Goal: Navigation & Orientation: Find specific page/section

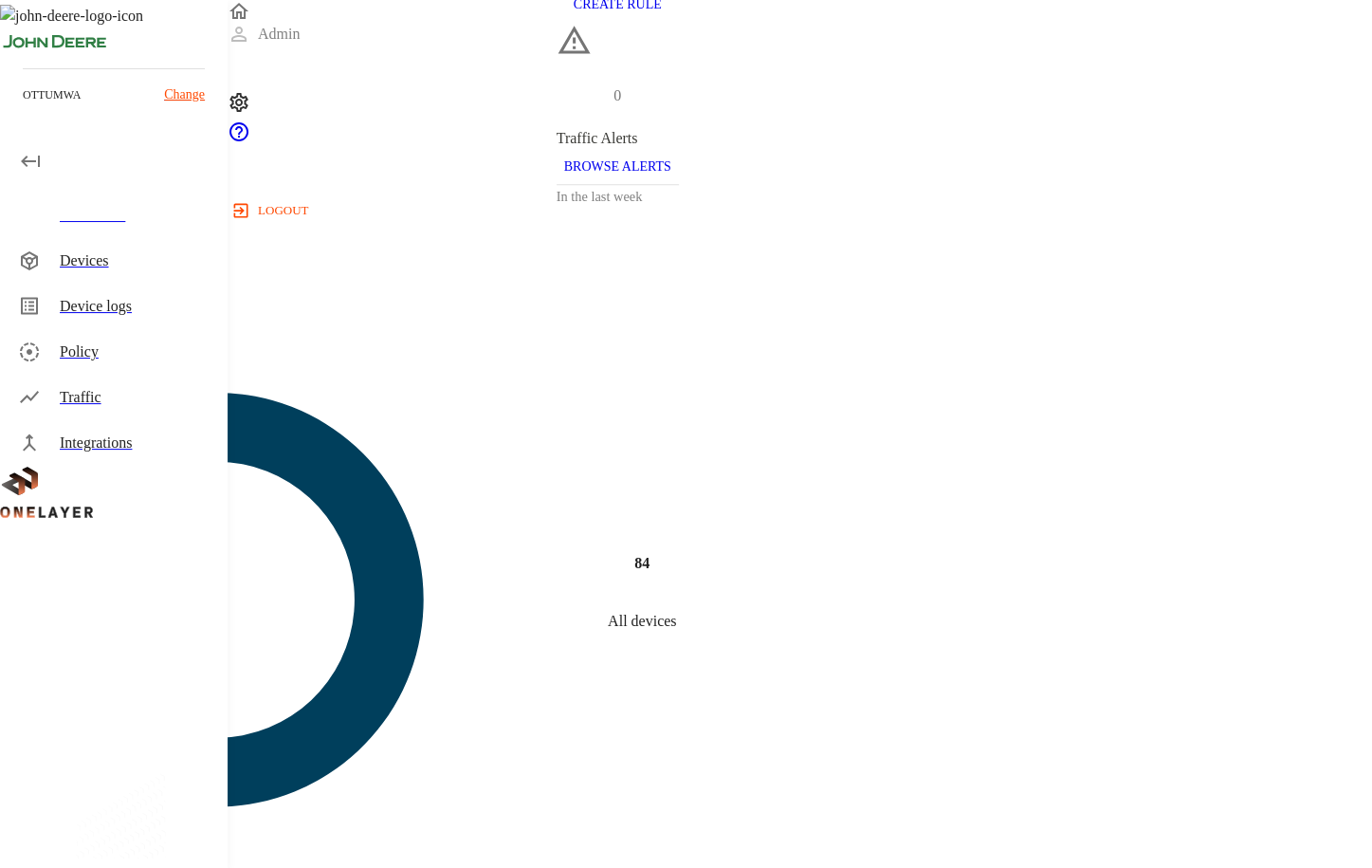
scroll to position [483, 0]
click at [112, 259] on div "Devices" at bounding box center [136, 261] width 152 height 23
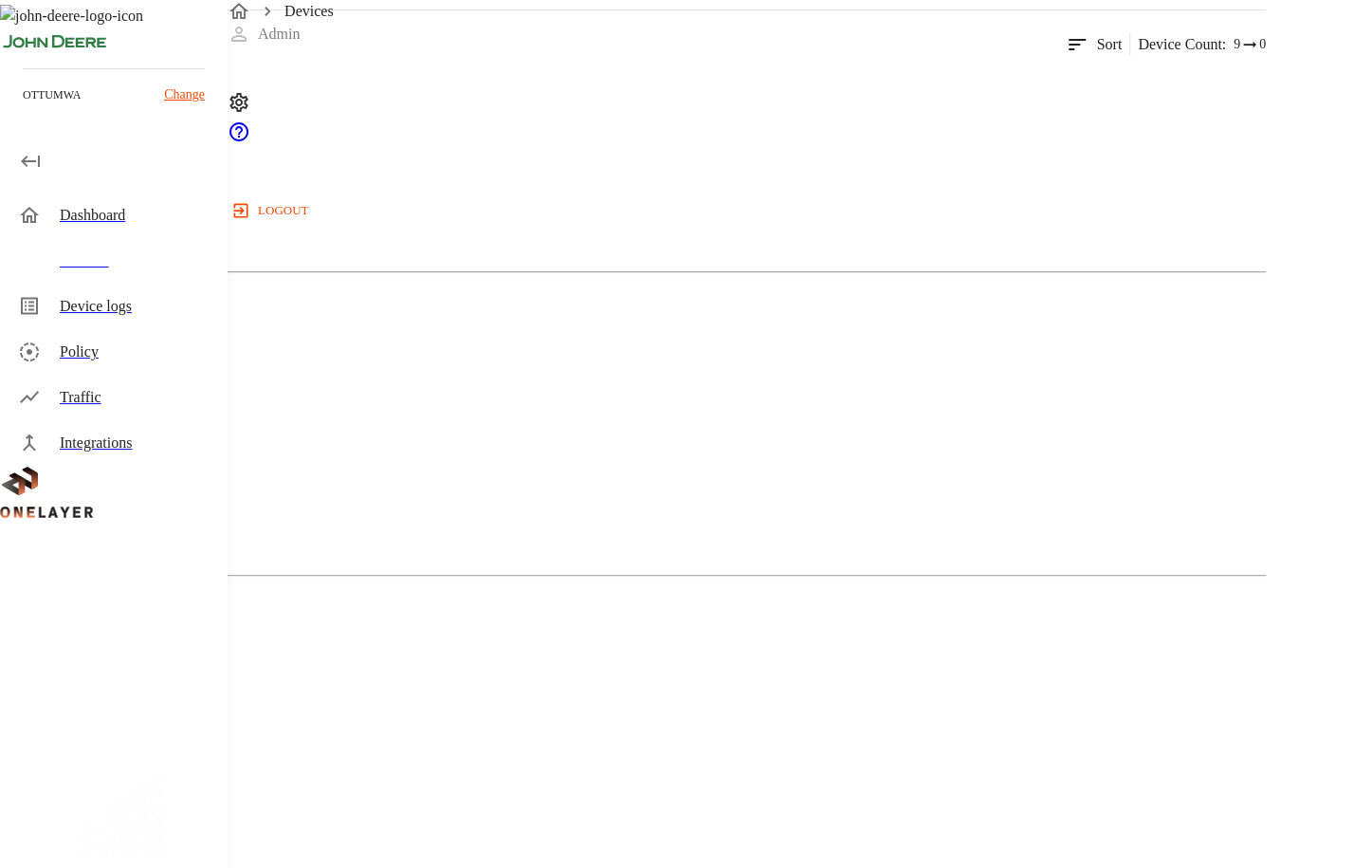
scroll to position [262, 0]
click at [382, 208] on div "MultiTech" at bounding box center [633, 160] width 1266 height 95
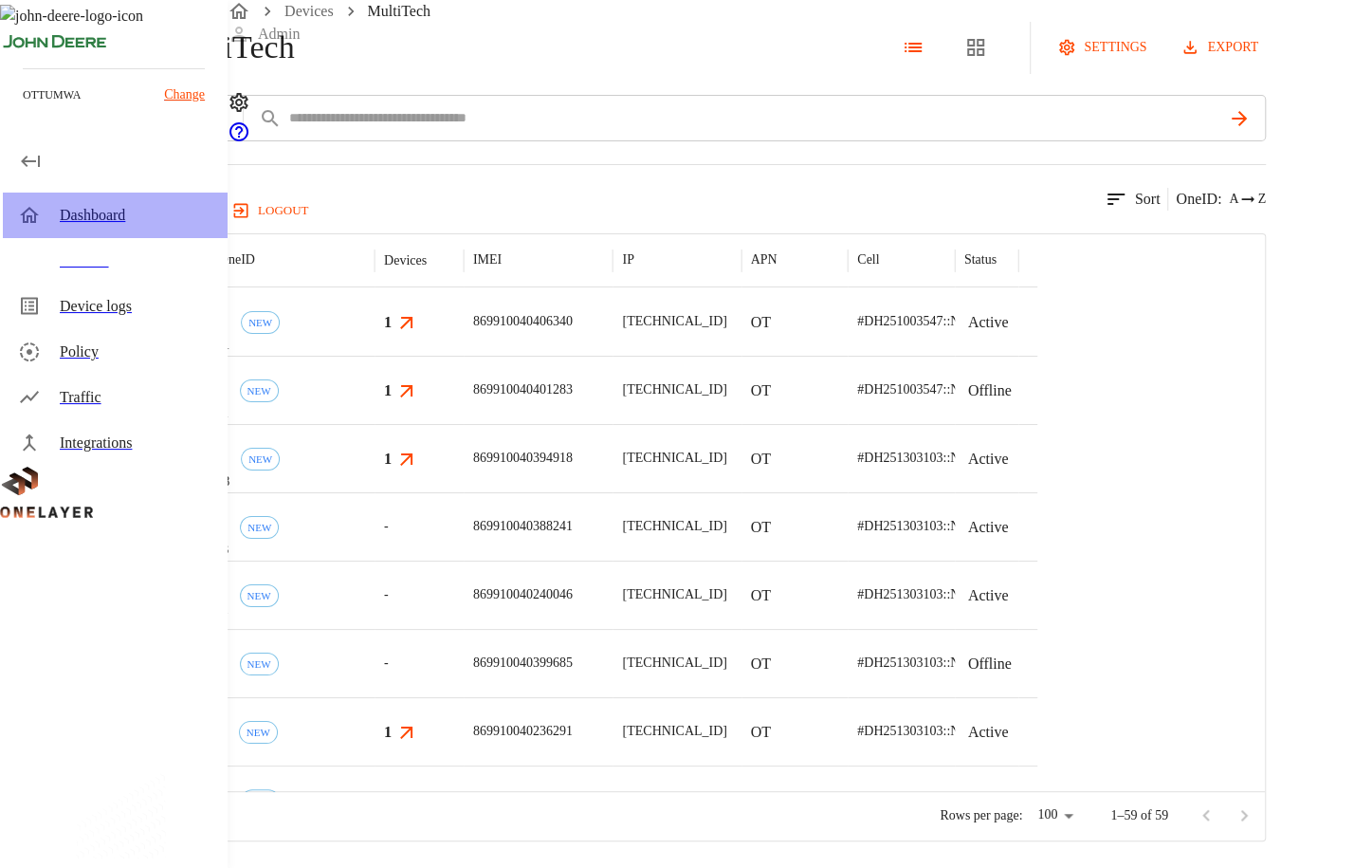
click at [84, 225] on div "Dashboard" at bounding box center [136, 215] width 152 height 23
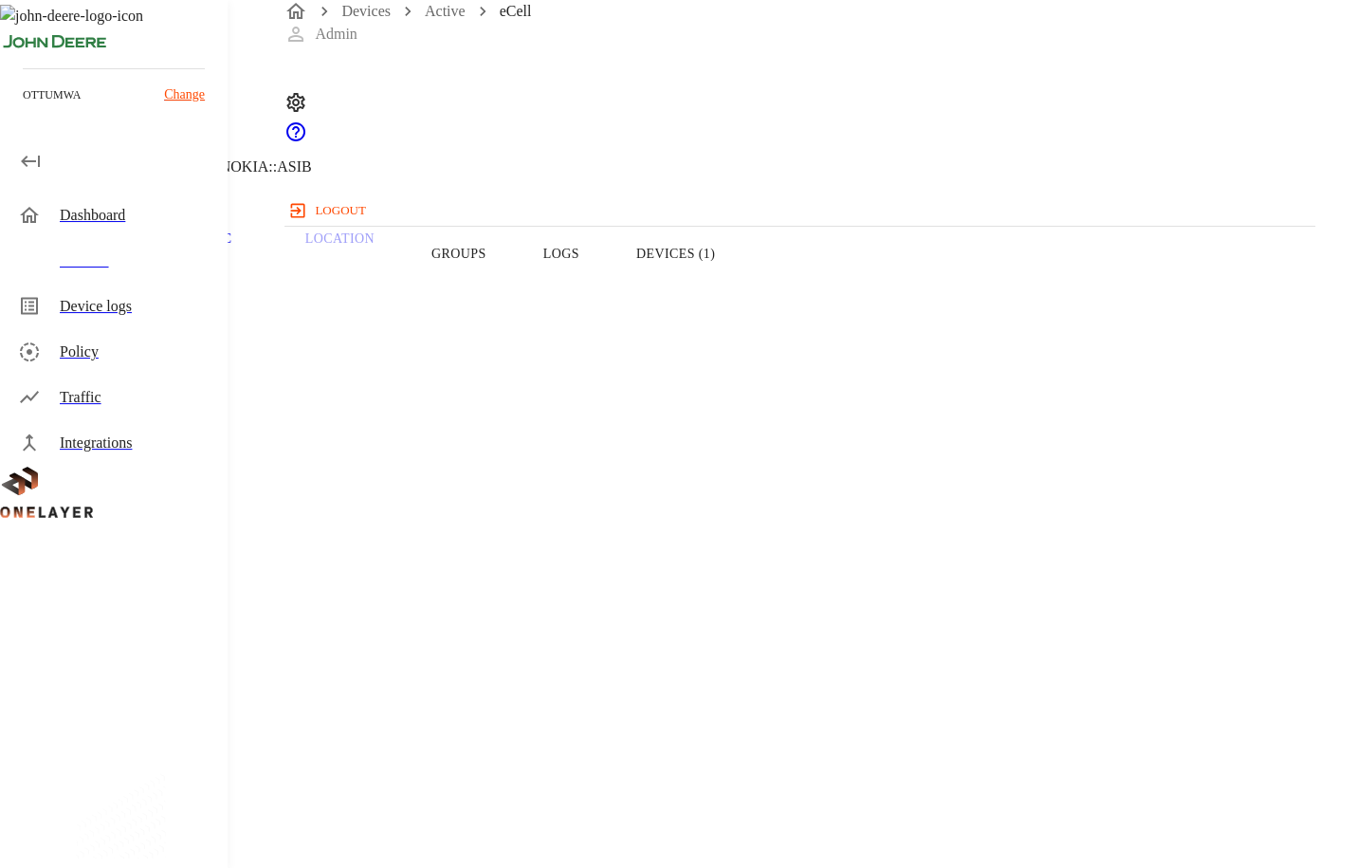
click at [743, 300] on button "Devices (1)" at bounding box center [676, 253] width 135 height 120
click at [70, 223] on div "Dashboard" at bounding box center [136, 215] width 152 height 23
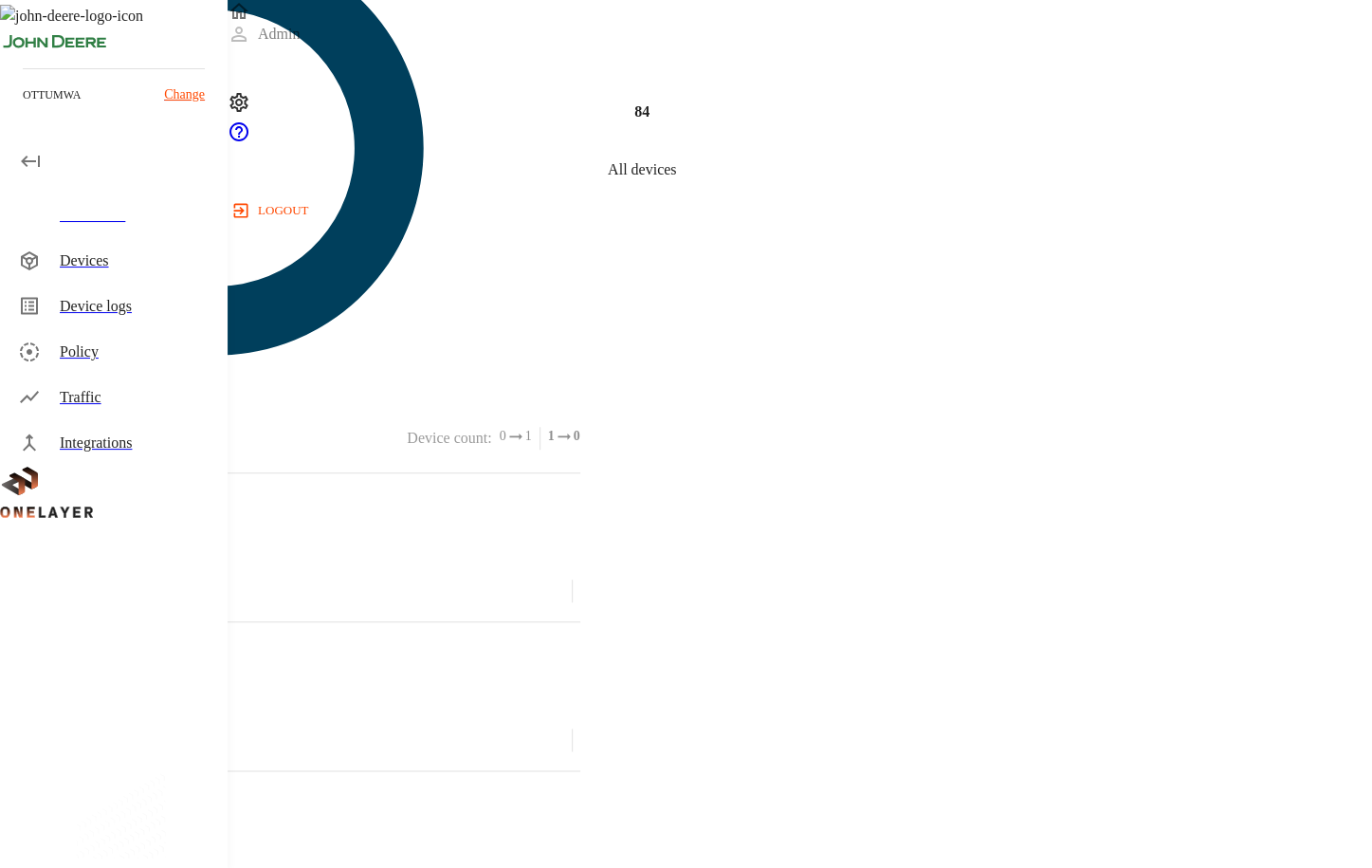
scroll to position [446, 0]
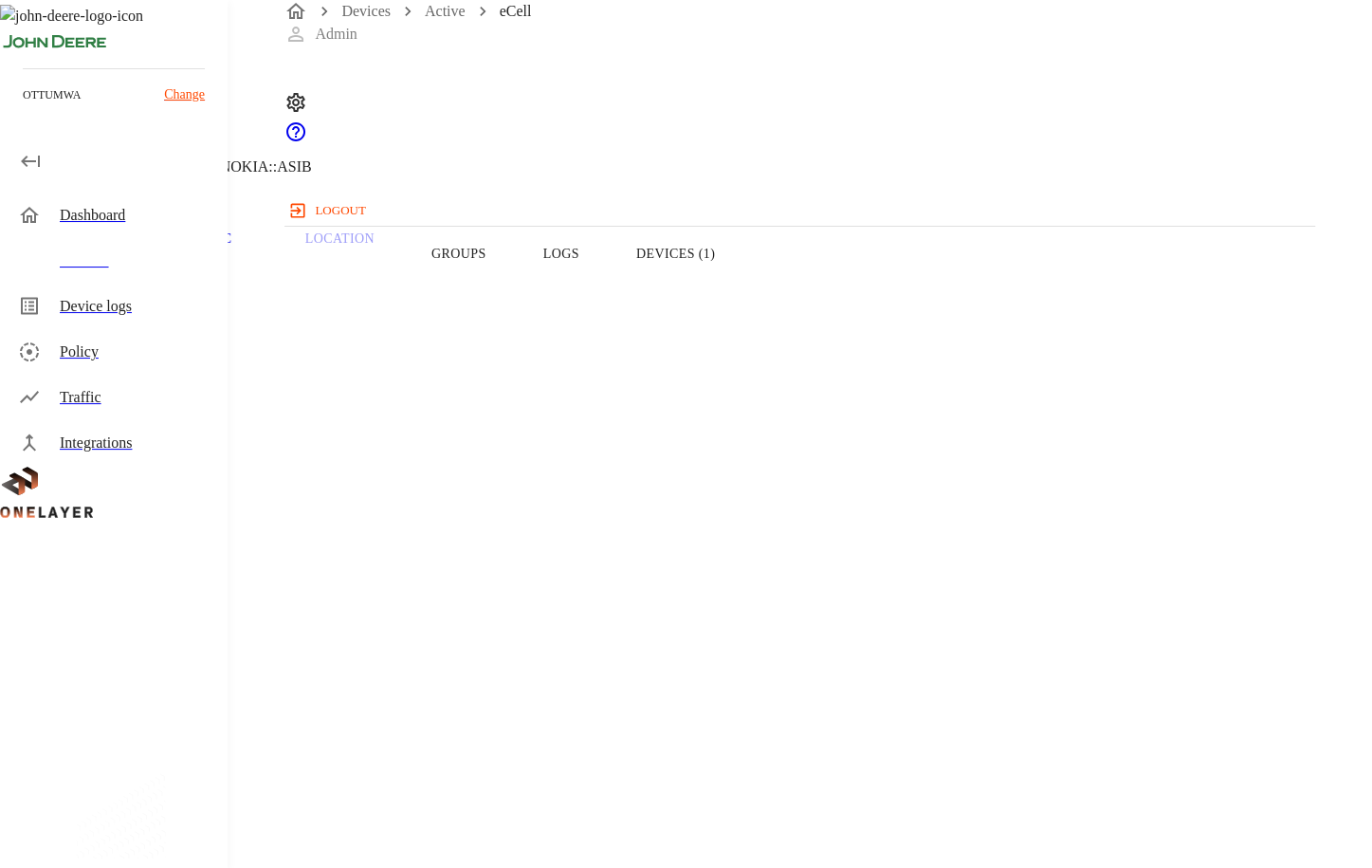
click at [608, 297] on button "Logs" at bounding box center [561, 253] width 93 height 120
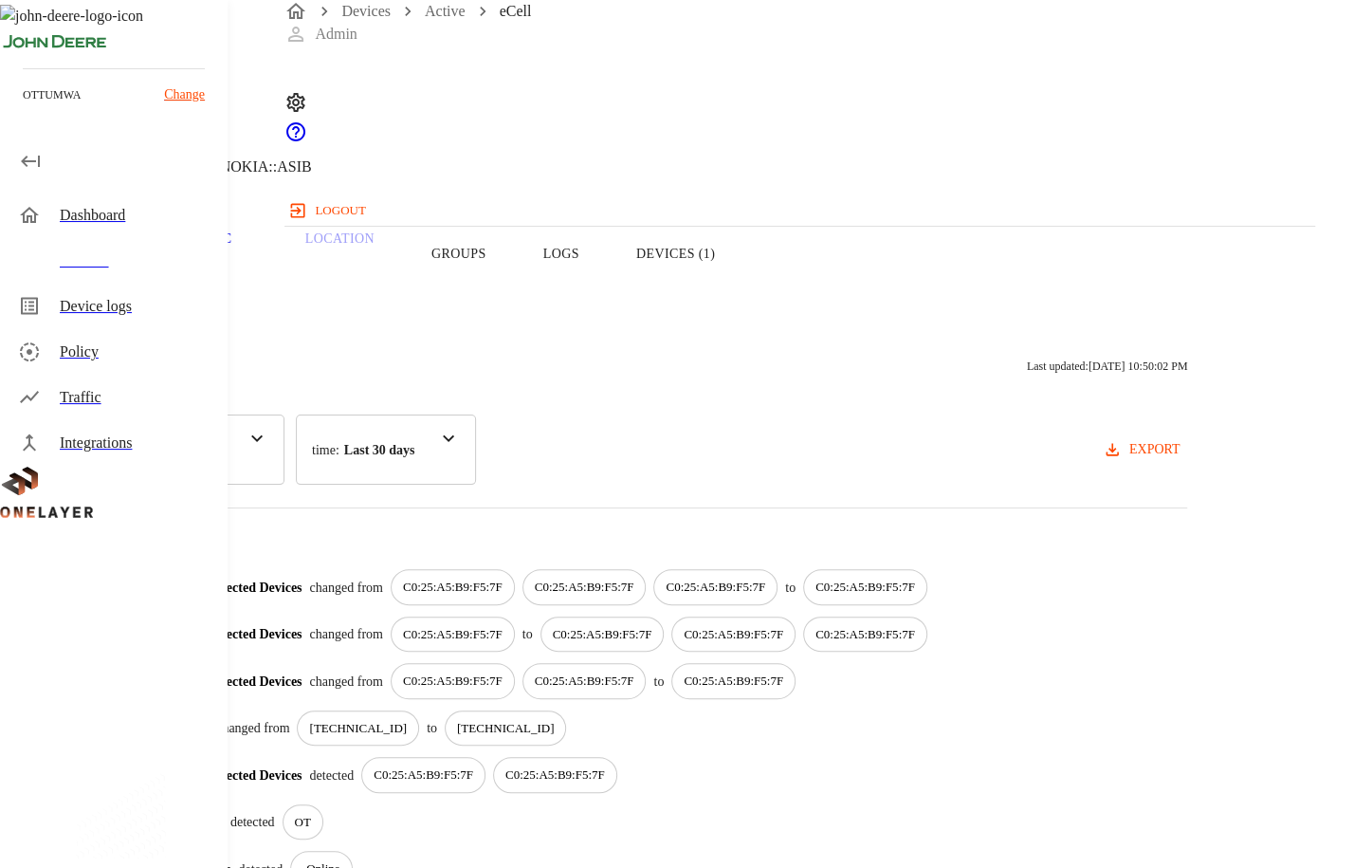
click at [743, 283] on button "Devices (1)" at bounding box center [676, 253] width 135 height 120
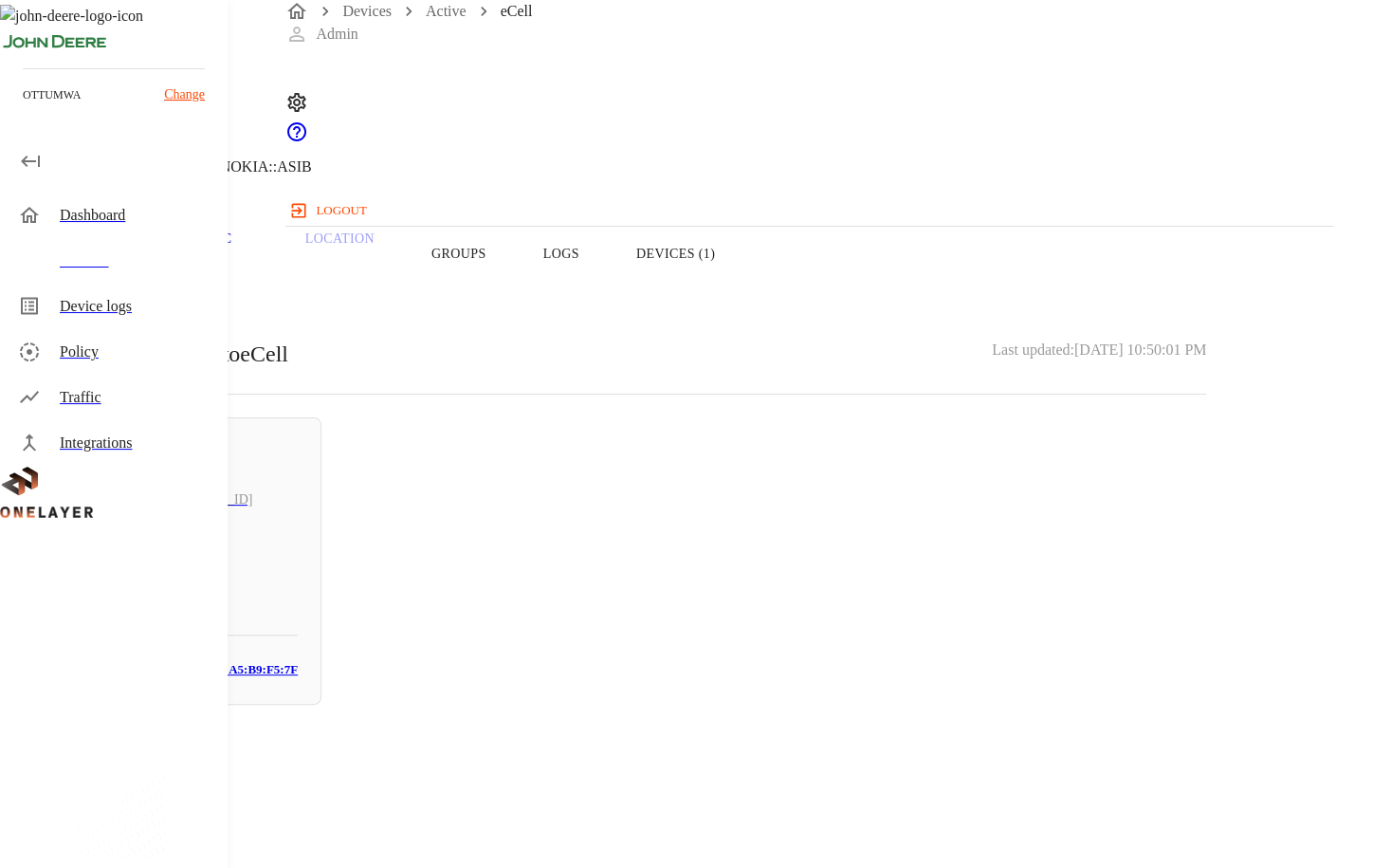
click at [70, 214] on div "Dashboard" at bounding box center [136, 215] width 152 height 23
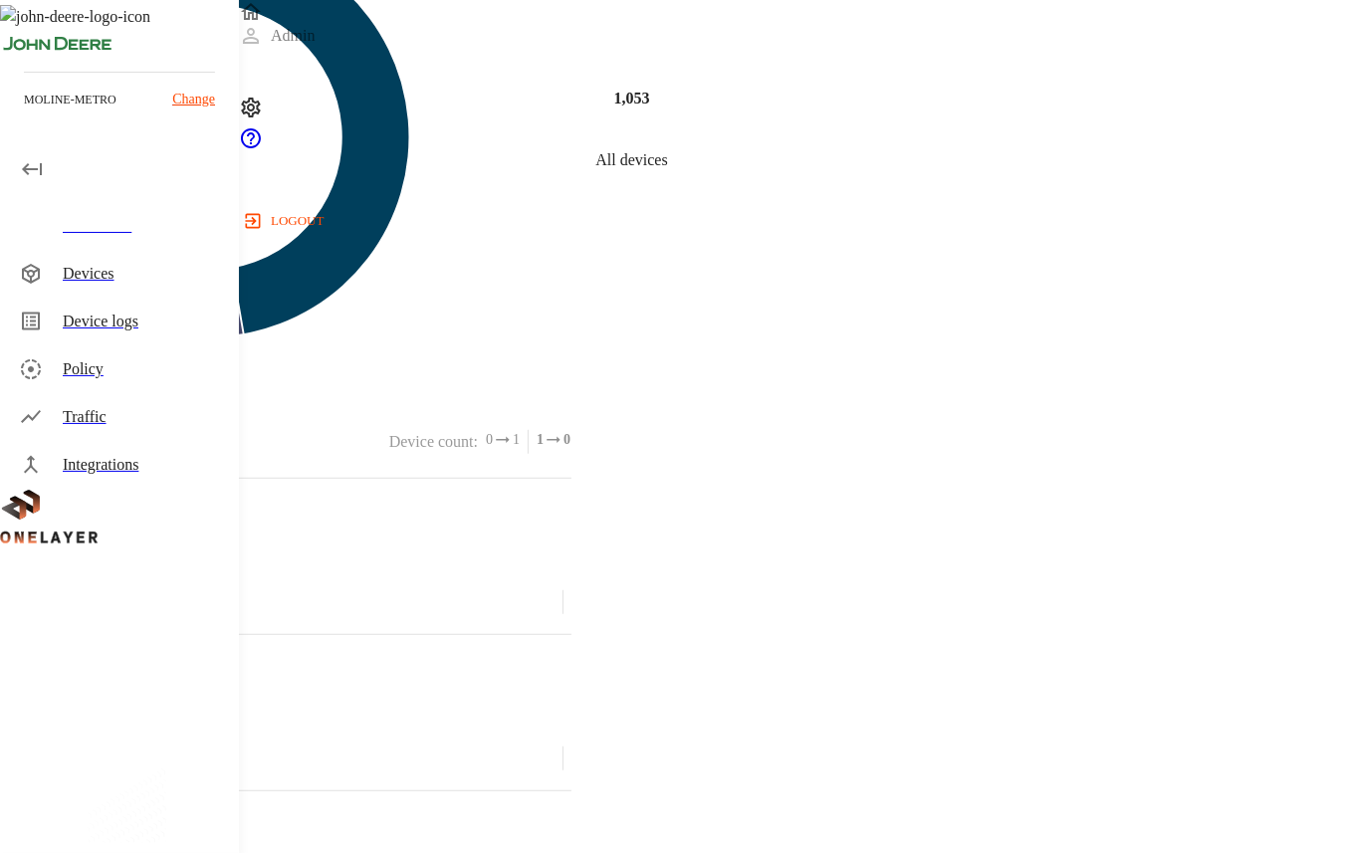
scroll to position [2779, 0]
click at [120, 274] on div "Devices" at bounding box center [143, 274] width 160 height 24
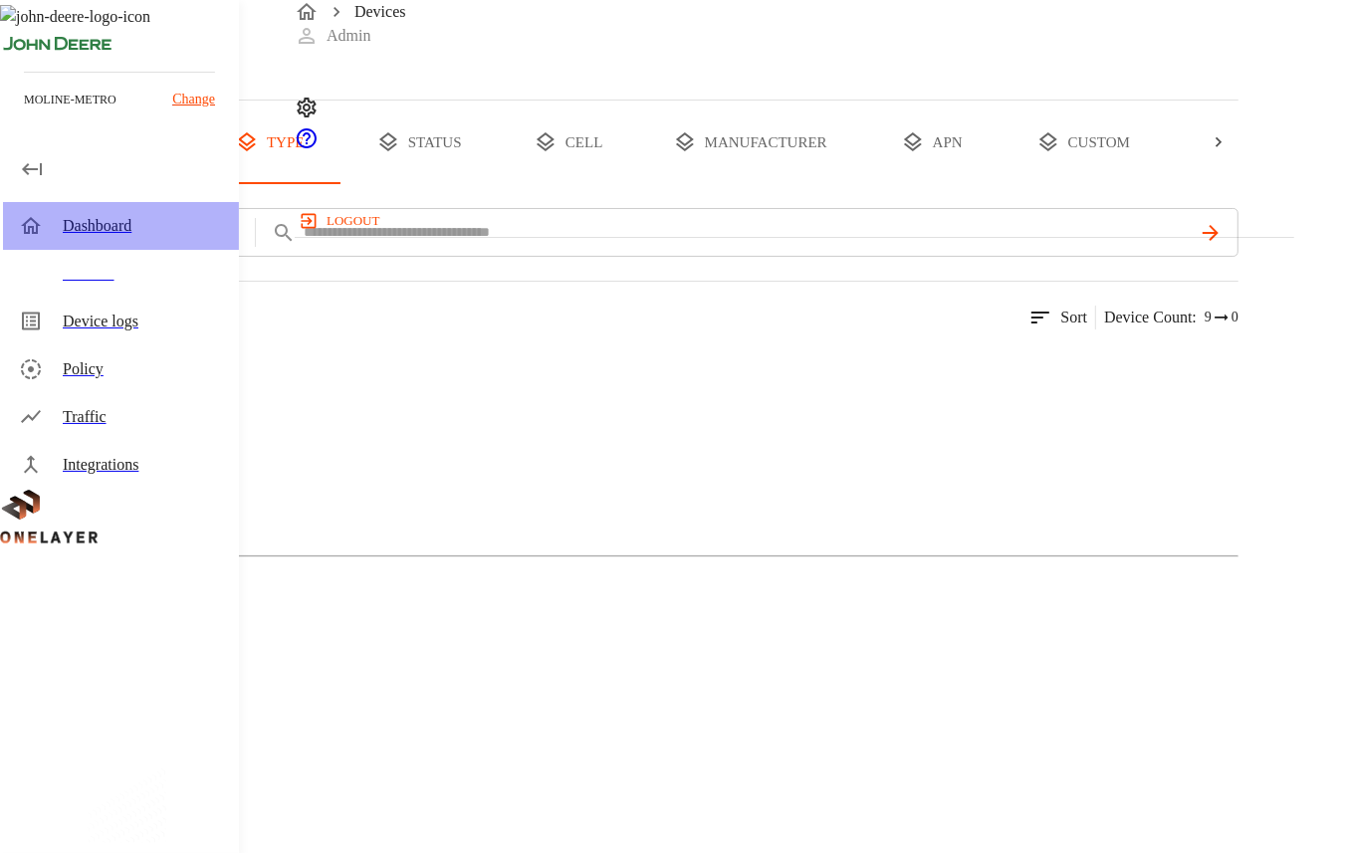
click at [81, 202] on div "Dashboard" at bounding box center [121, 226] width 236 height 48
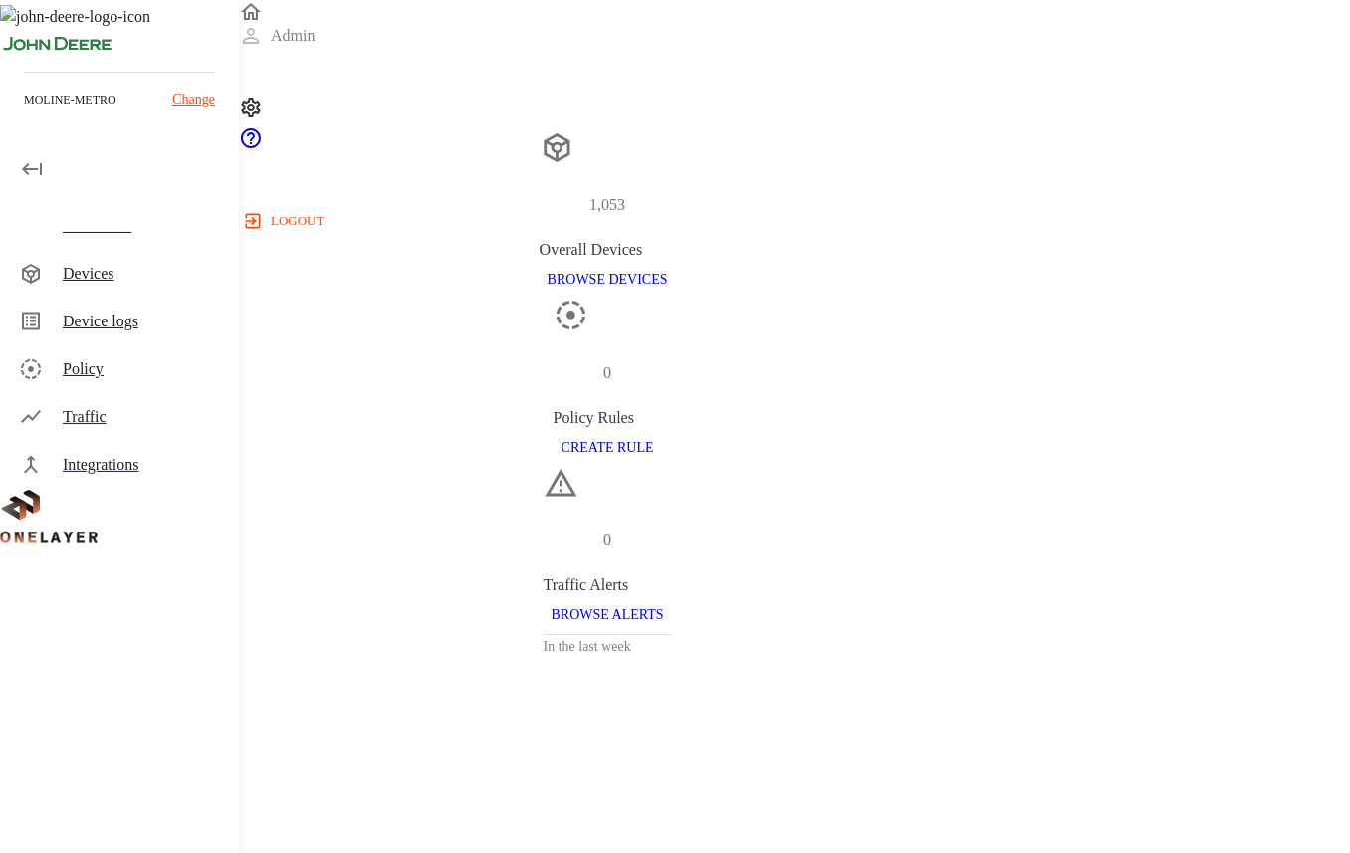
click at [192, 97] on p "Change" at bounding box center [193, 99] width 43 height 21
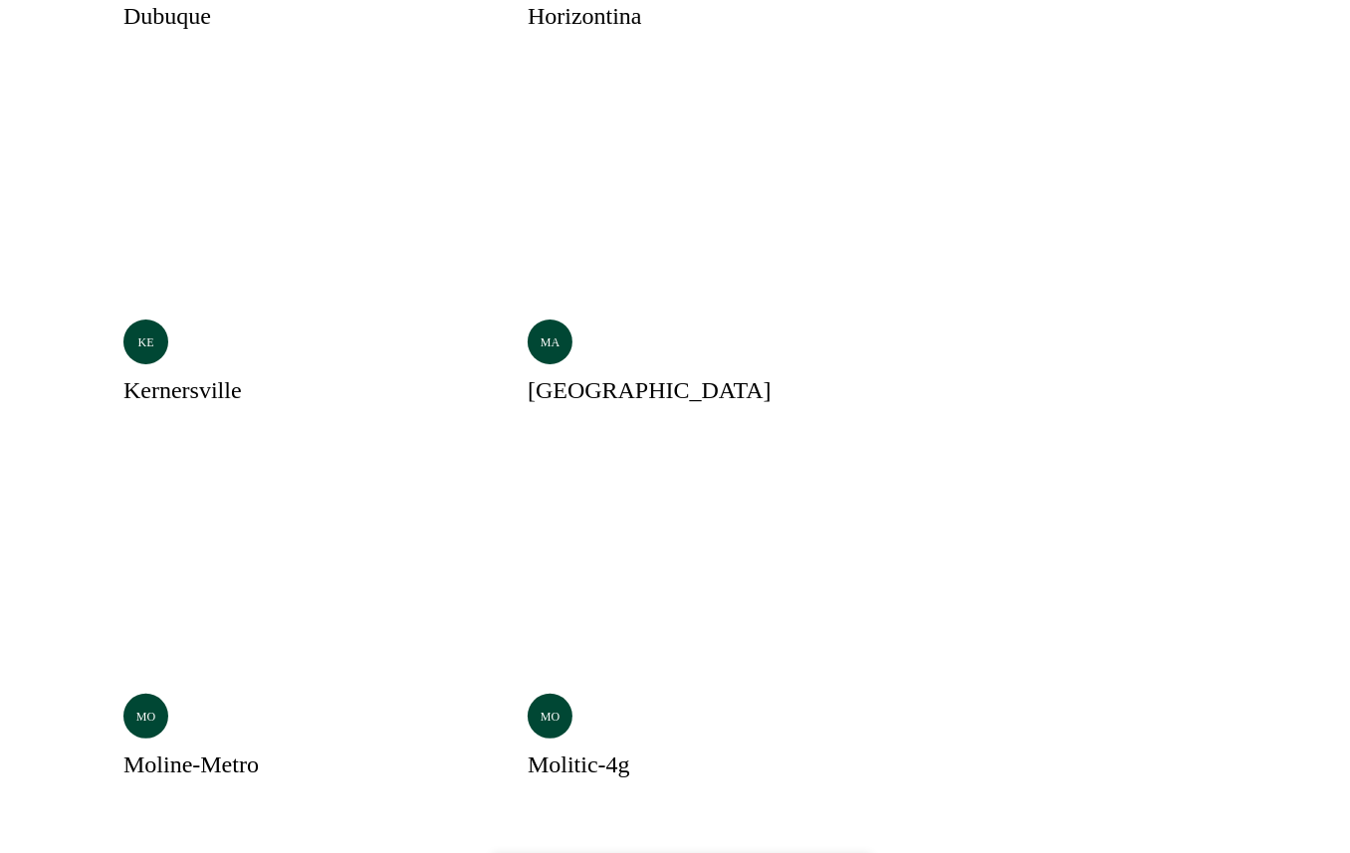
scroll to position [836, 0]
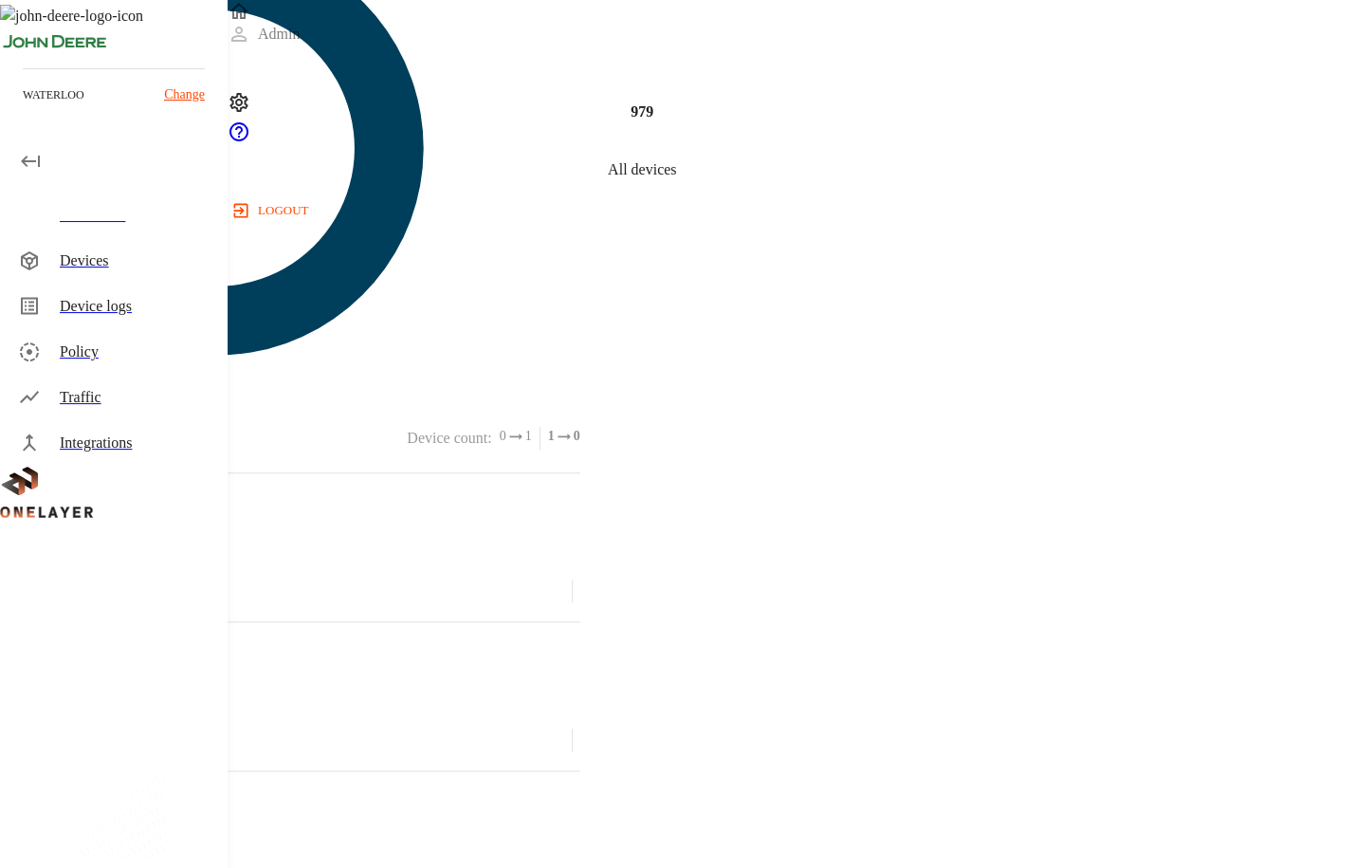
scroll to position [1164, 0]
click at [96, 265] on div "Devices" at bounding box center [136, 261] width 152 height 23
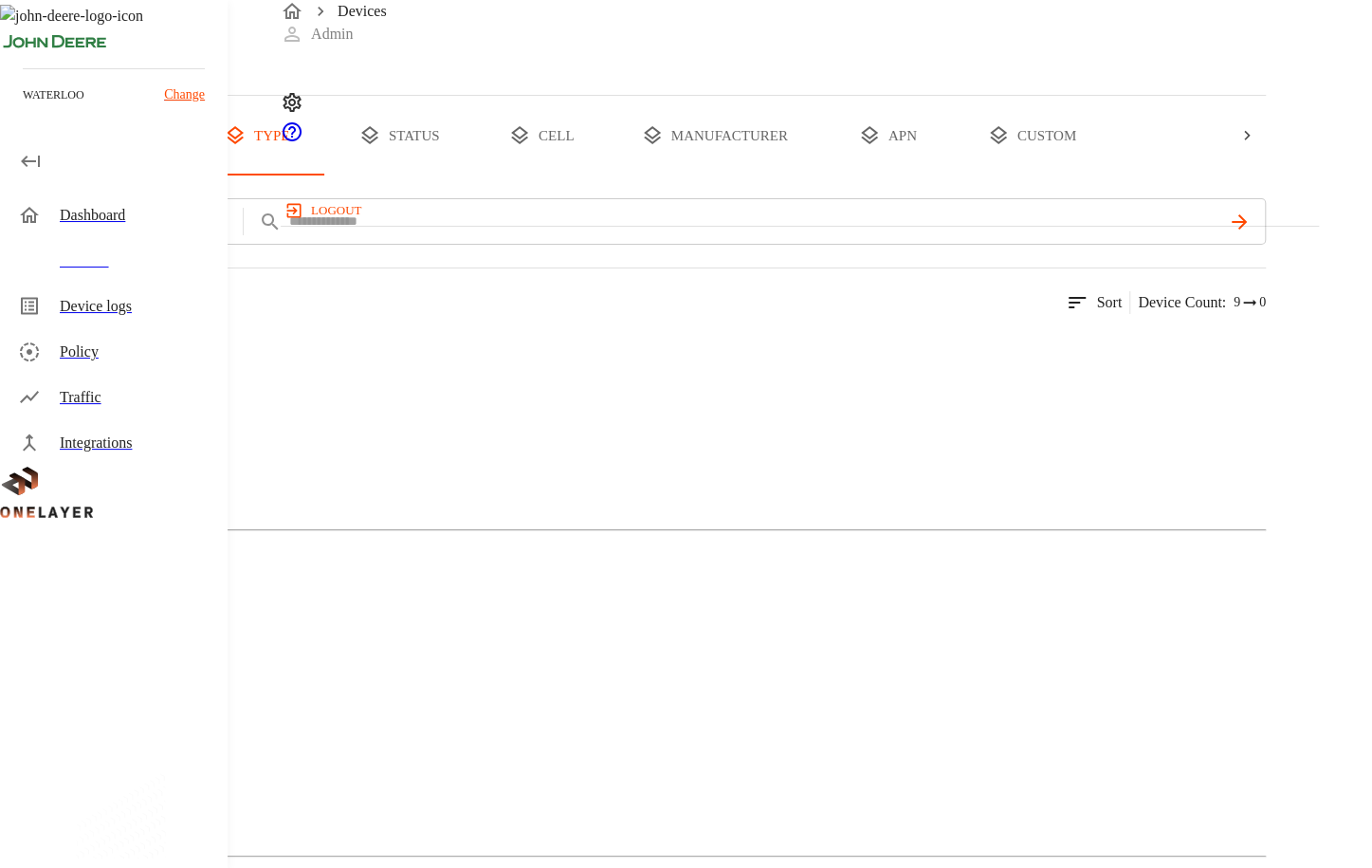
click at [147, 359] on img at bounding box center [92, 348] width 109 height 23
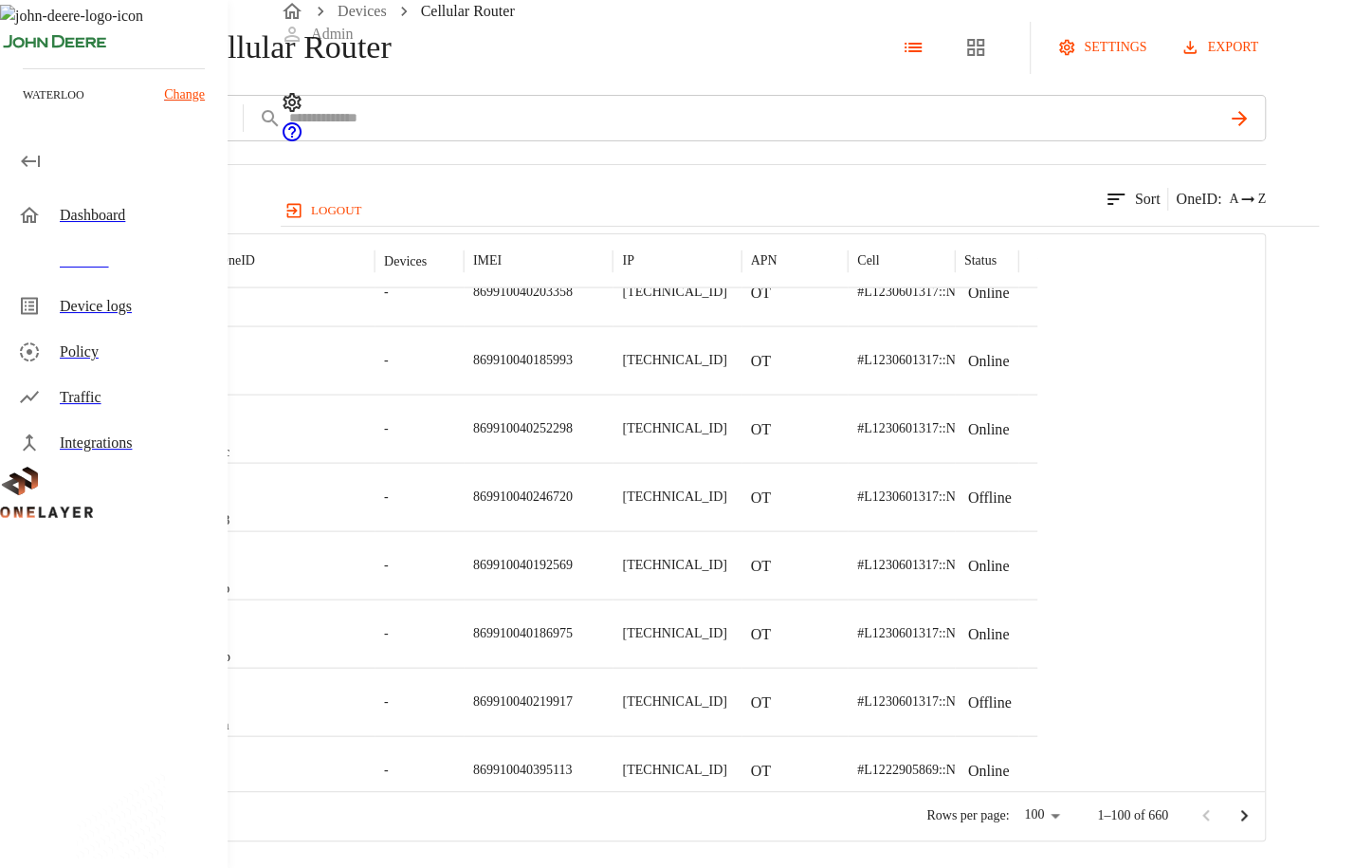
scroll to position [5721, 0]
